Goal: Task Accomplishment & Management: Use online tool/utility

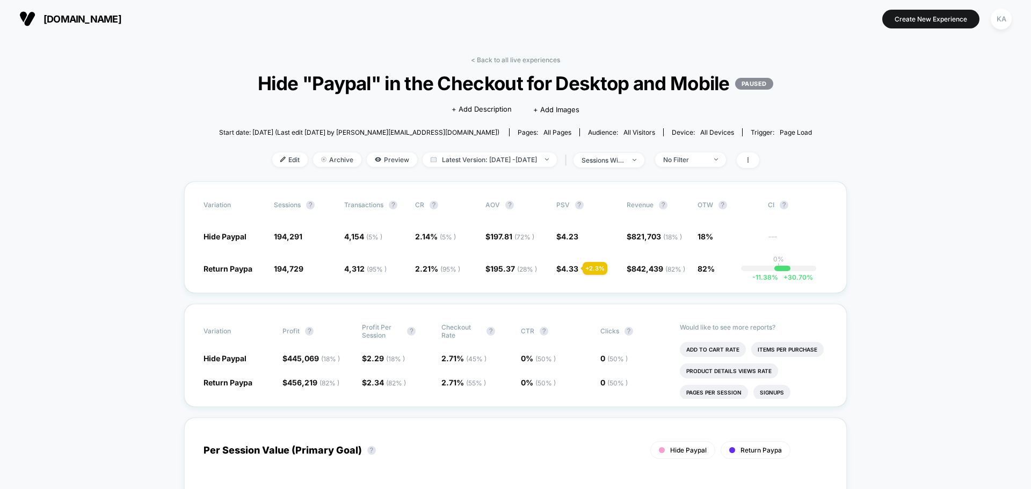
click at [272, 167] on span "Edit" at bounding box center [289, 159] width 35 height 14
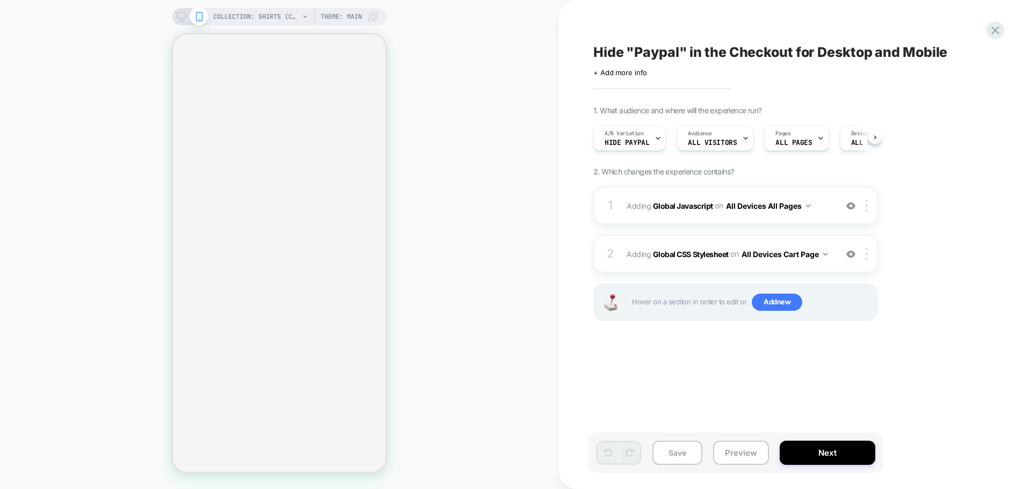
scroll to position [0, 1]
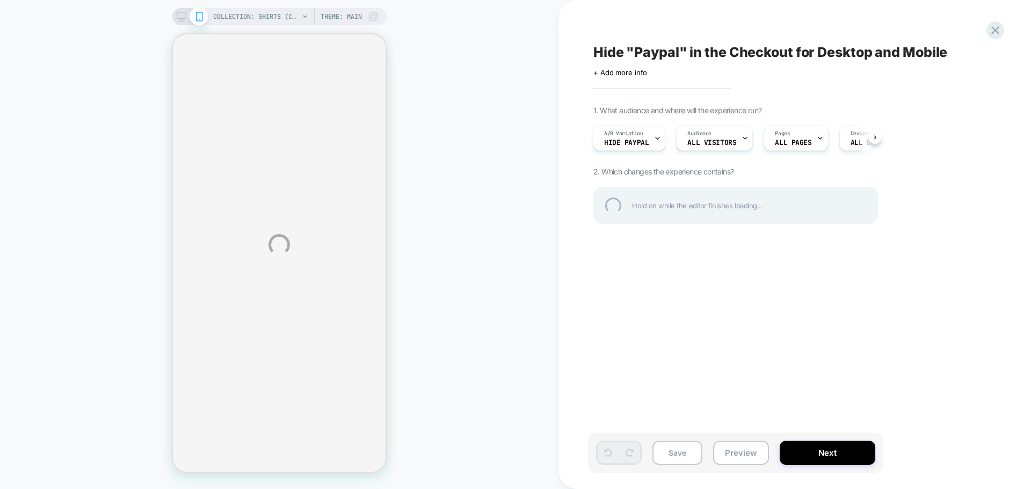
click at [815, 349] on div "COLLECTION: Shirts (Category) COLLECTION: Shirts (Category) Theme: MAIN Hide "P…" at bounding box center [515, 244] width 1031 height 489
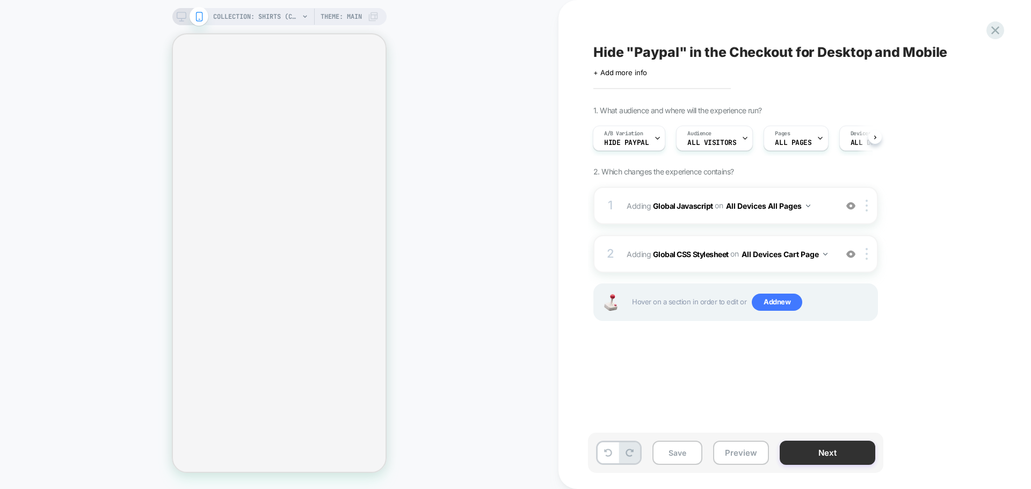
scroll to position [0, 1]
click at [828, 455] on button "Next" at bounding box center [827, 453] width 96 height 24
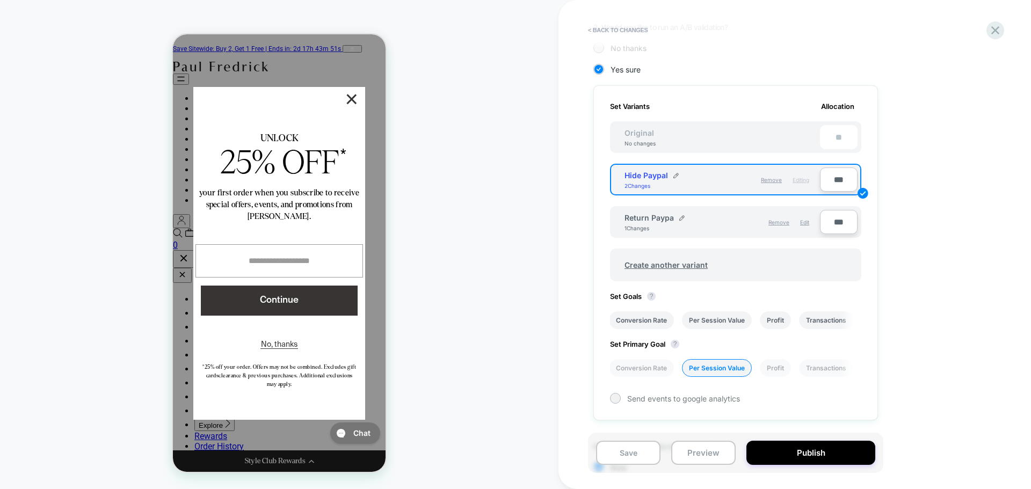
scroll to position [343, 0]
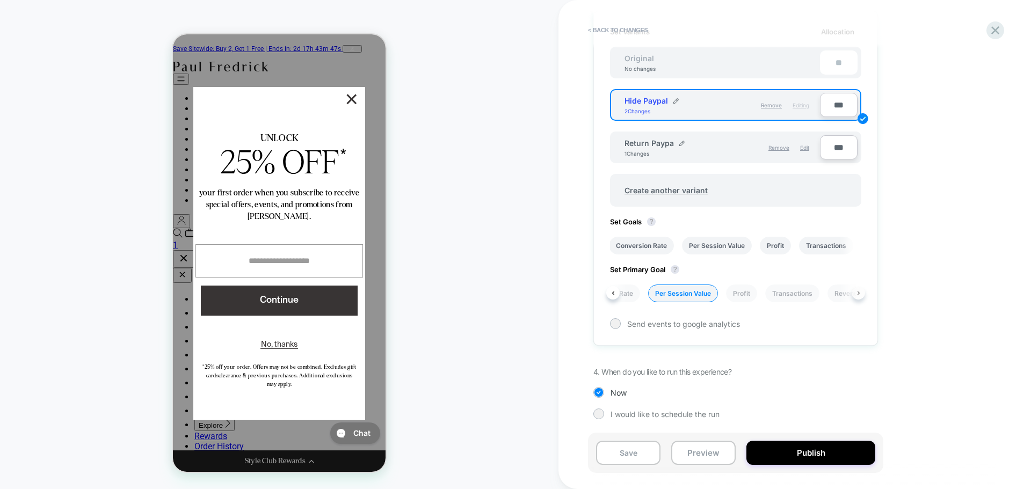
click at [859, 293] on icon at bounding box center [858, 293] width 2 height 4
click at [741, 295] on li "Revenue" at bounding box center [747, 293] width 41 height 18
click at [781, 246] on li "Profit" at bounding box center [775, 246] width 31 height 18
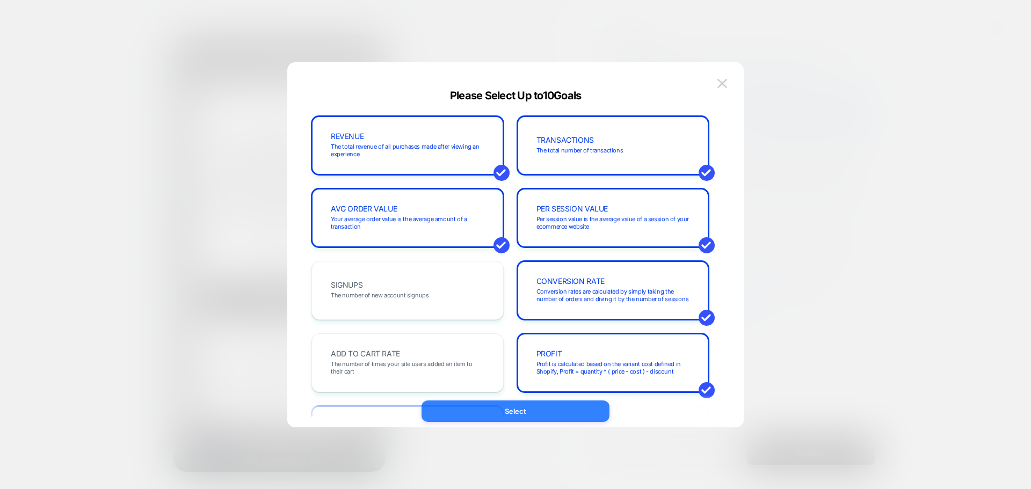
click at [565, 417] on button "Select" at bounding box center [515, 410] width 188 height 21
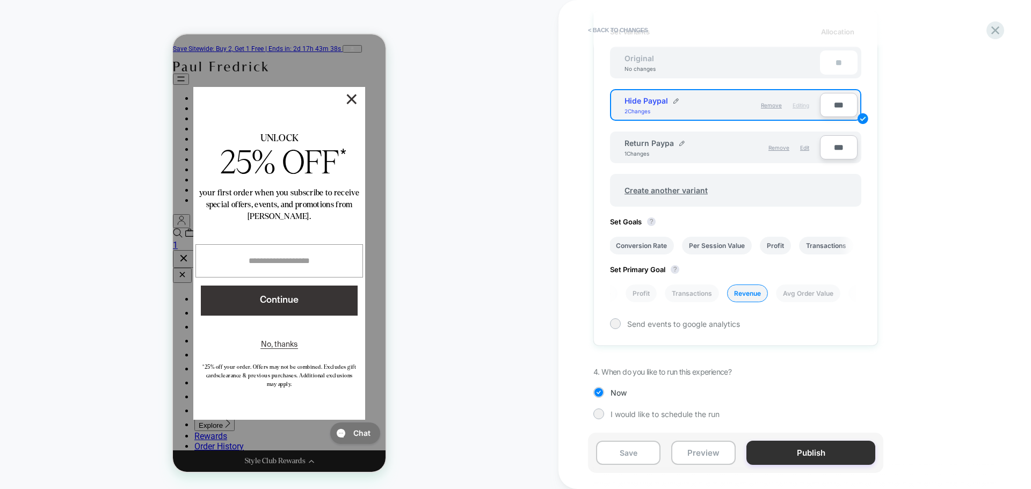
click at [808, 455] on button "Publish" at bounding box center [810, 453] width 129 height 24
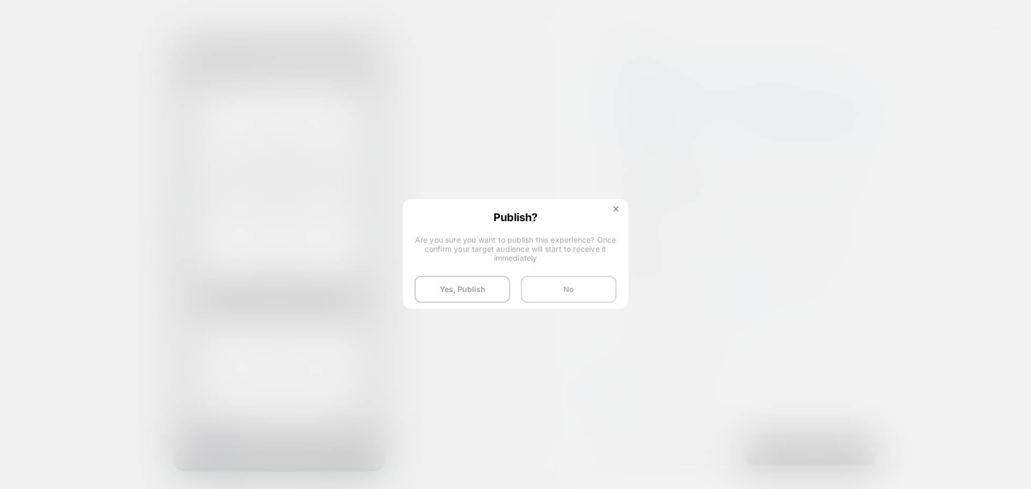
click at [551, 286] on button "No" at bounding box center [569, 289] width 96 height 27
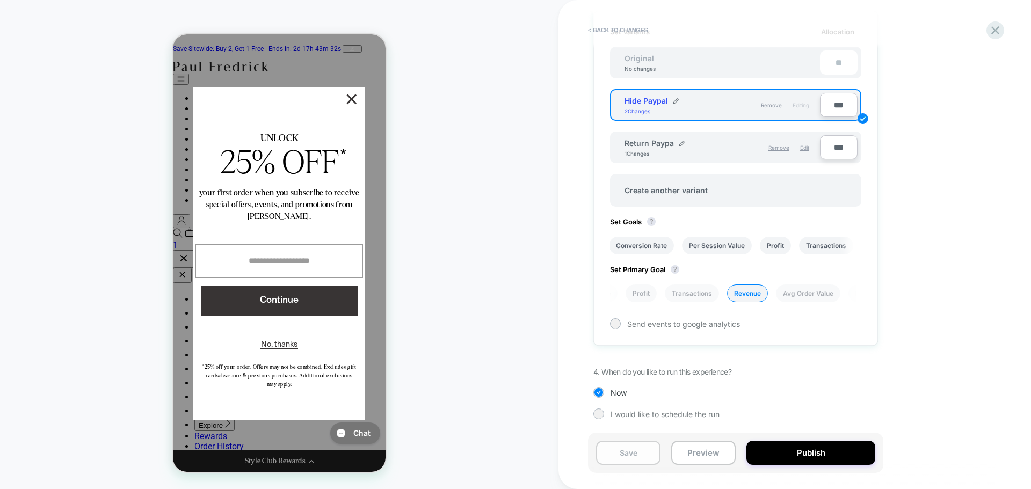
click at [621, 454] on button "Save" at bounding box center [628, 453] width 64 height 24
click at [999, 31] on icon at bounding box center [995, 30] width 14 height 14
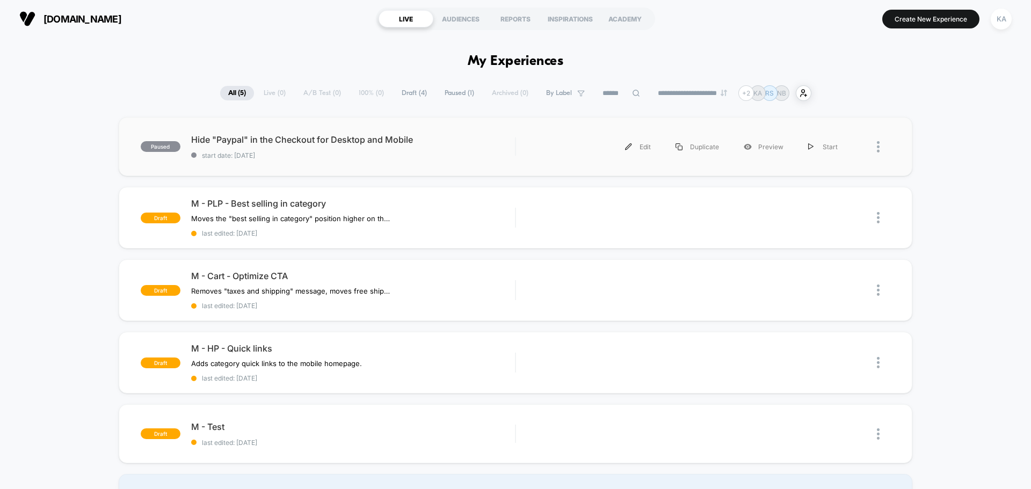
click at [414, 127] on div "paused Hide "Paypal" in the Checkout for Desktop and Mobile start date: [DATE] …" at bounding box center [515, 146] width 793 height 59
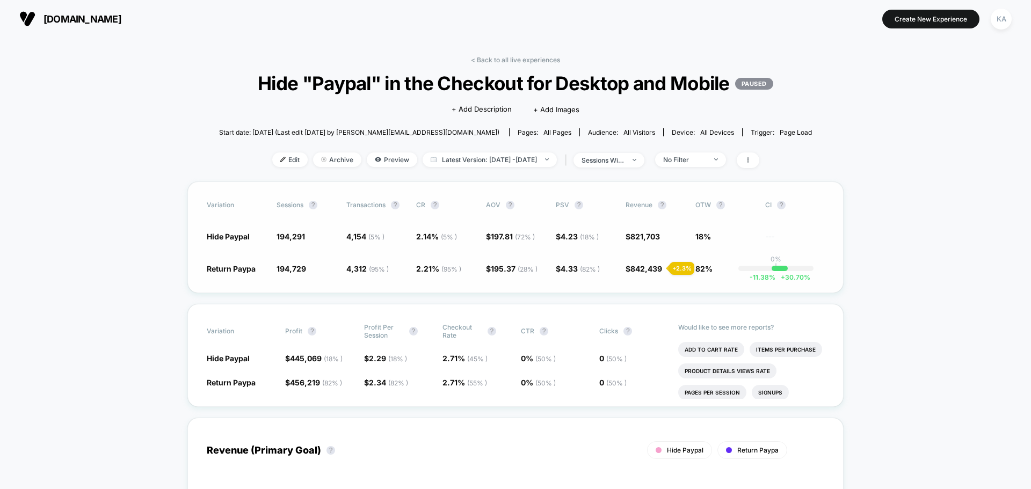
click at [780, 271] on div "-11.38 % + 30.70 %" at bounding box center [779, 268] width 16 height 5
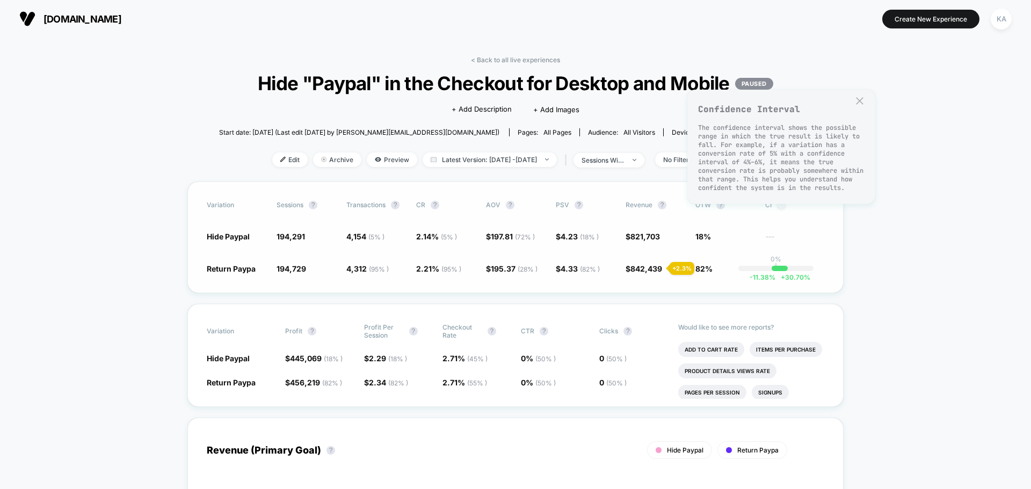
click at [782, 209] on button "?" at bounding box center [781, 205] width 9 height 9
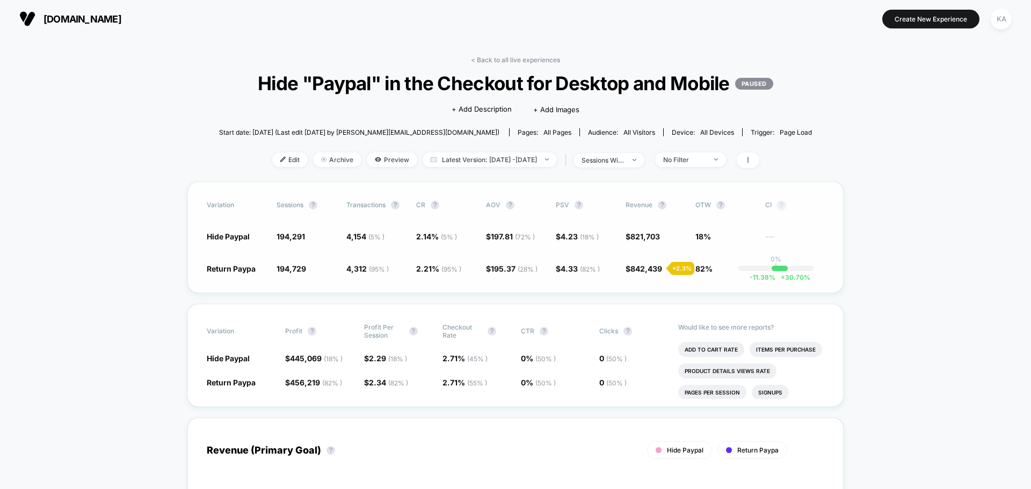
click at [782, 209] on button "?" at bounding box center [781, 205] width 9 height 9
